Goal: Task Accomplishment & Management: Manage account settings

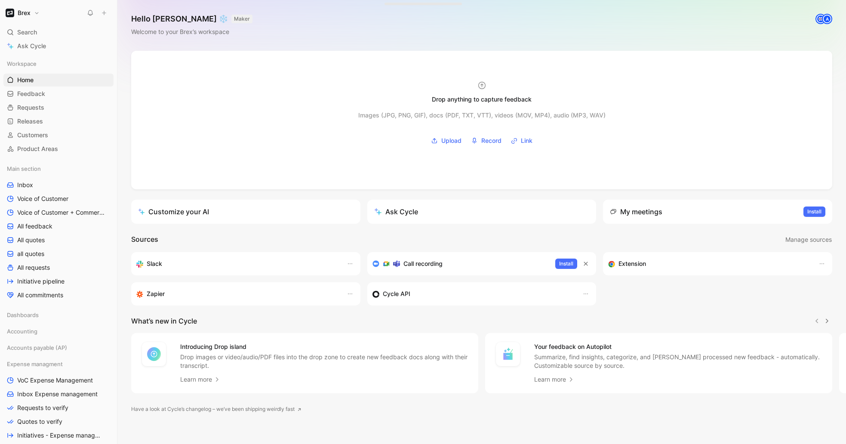
click at [37, 10] on button "Brex" at bounding box center [22, 13] width 38 height 12
click at [40, 56] on div "Account settings" at bounding box center [59, 56] width 106 height 14
click at [37, 15] on button "Brex" at bounding box center [22, 13] width 38 height 12
click at [34, 86] on div "Workspace settings G then S" at bounding box center [59, 89] width 106 height 14
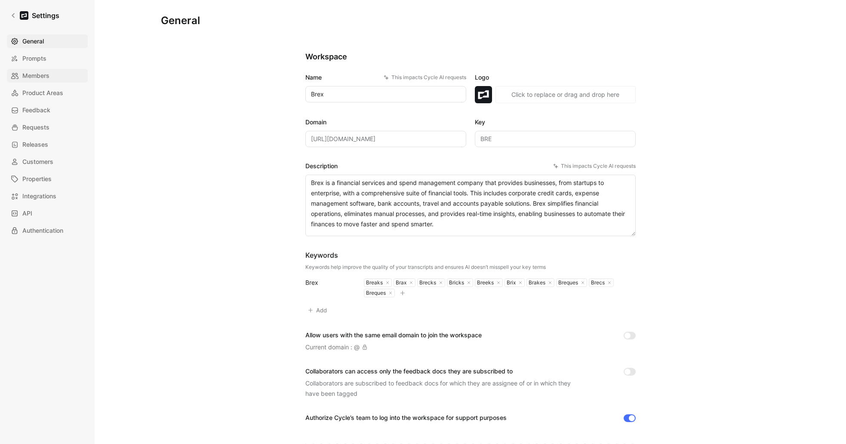
click at [50, 78] on link "Members" at bounding box center [47, 76] width 81 height 14
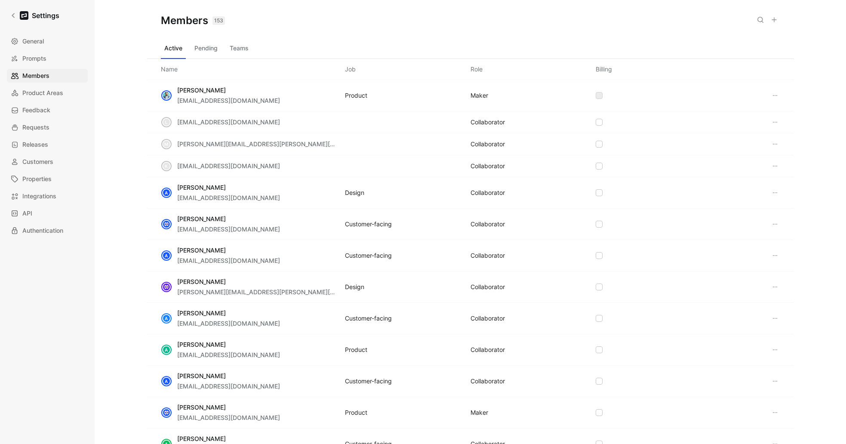
click at [773, 20] on icon at bounding box center [774, 19] width 7 height 7
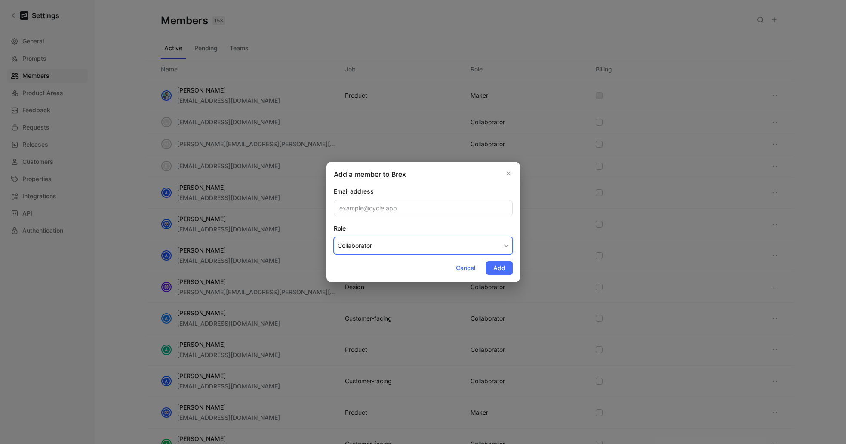
click at [385, 250] on button "Collaborator" at bounding box center [423, 245] width 179 height 17
click at [368, 267] on div "Maker" at bounding box center [363, 266] width 51 height 10
click at [374, 213] on input "email" at bounding box center [423, 208] width 179 height 16
paste input "[PERSON_NAME][EMAIL_ADDRESS][PERSON_NAME][DOMAIN_NAME]"
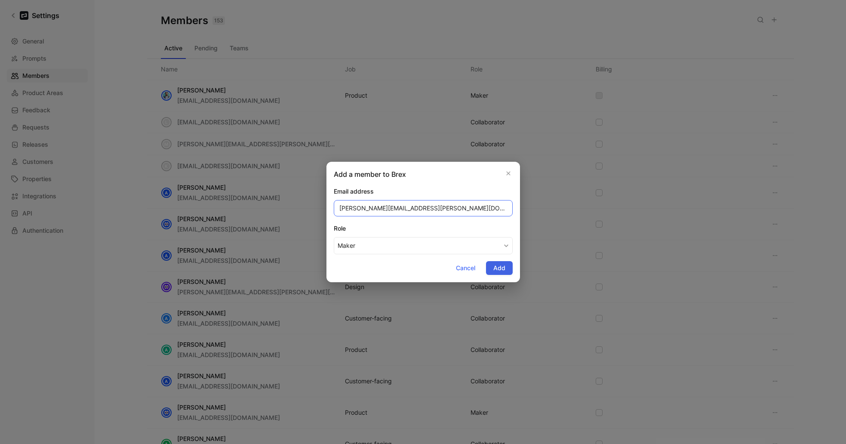
type input "[PERSON_NAME][EMAIL_ADDRESS][PERSON_NAME][DOMAIN_NAME]"
click at [502, 266] on span "Add" at bounding box center [499, 268] width 12 height 10
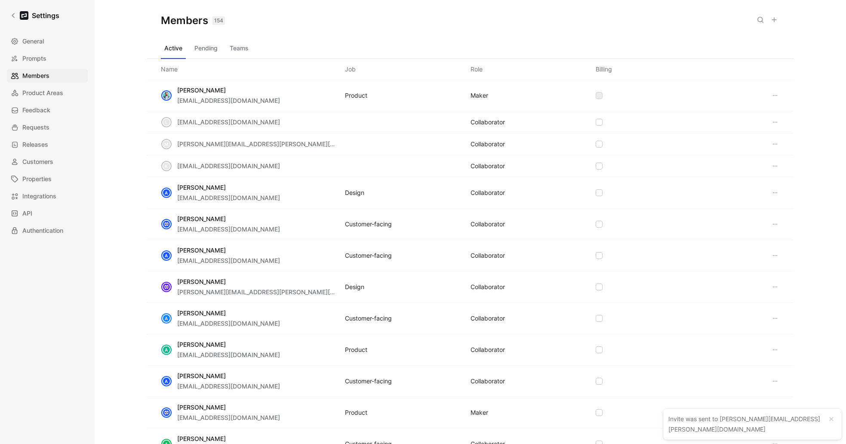
click at [760, 15] on button at bounding box center [761, 20] width 12 height 12
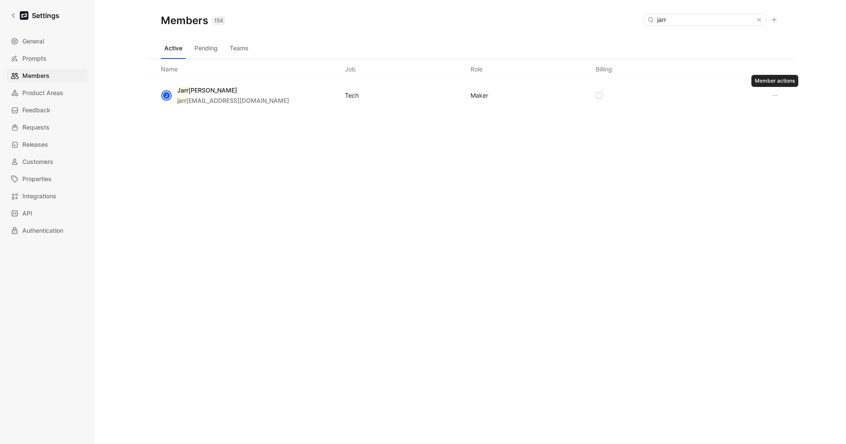
type input "jarr"
click at [775, 92] on icon at bounding box center [775, 95] width 7 height 7
click at [757, 109] on div "Edit role" at bounding box center [746, 112] width 62 height 10
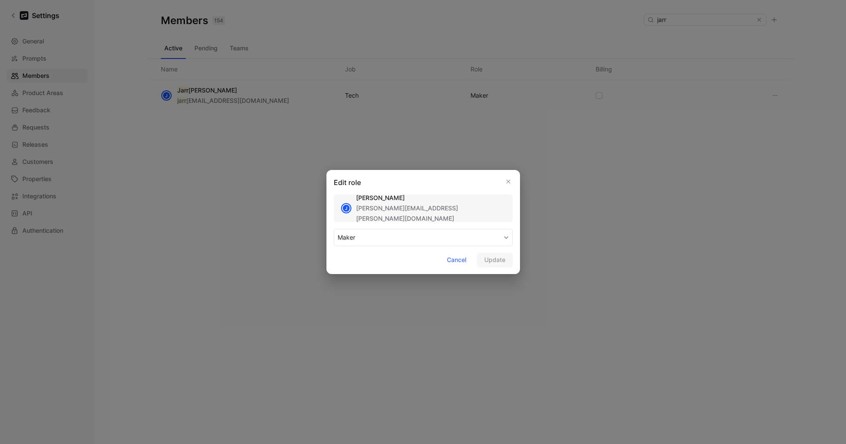
click at [448, 238] on button "MAKER" at bounding box center [423, 237] width 179 height 17
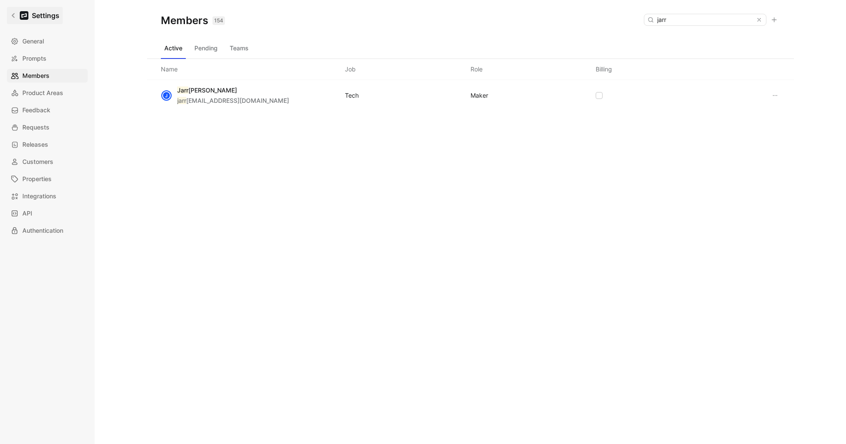
click at [15, 17] on icon at bounding box center [13, 15] width 6 height 6
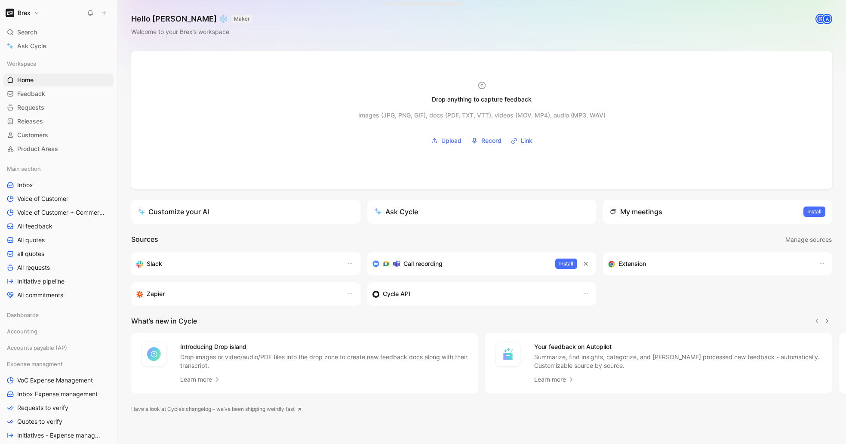
click at [204, 381] on link "Learn more" at bounding box center [200, 379] width 40 height 10
